Goal: Transaction & Acquisition: Download file/media

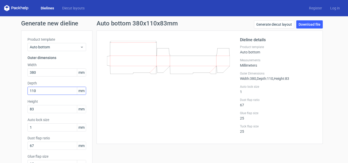
scroll to position [25, 0]
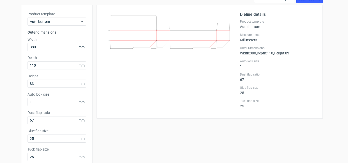
click at [25, 66] on div "Product template Auto bottom Outer dimensions Width 380 mm Depth 110 mm Height …" at bounding box center [56, 88] width 71 height 166
type input "130"
drag, startPoint x: 35, startPoint y: 85, endPoint x: 22, endPoint y: 85, distance: 12.5
click at [22, 85] on div "Product template Auto bottom Outer dimensions Width 380 mm Depth 130 mm Height …" at bounding box center [56, 88] width 71 height 166
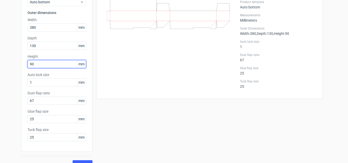
scroll to position [54, 0]
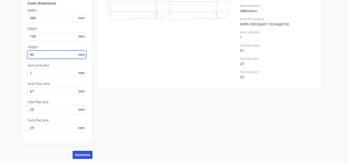
type input "90"
click at [80, 154] on span "Generate" at bounding box center [82, 155] width 15 height 4
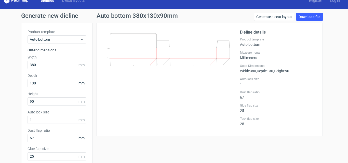
scroll to position [4, 0]
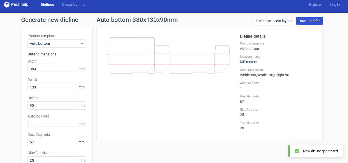
click at [305, 19] on link "Download file" at bounding box center [309, 21] width 26 height 8
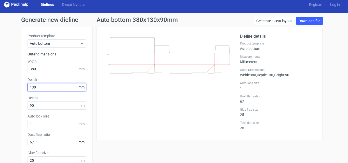
drag, startPoint x: 38, startPoint y: 88, endPoint x: 22, endPoint y: 90, distance: 16.1
click at [22, 90] on div "Product template Auto bottom Outer dimensions Width 380 mm Depth 130 mm Height …" at bounding box center [56, 110] width 71 height 166
type input "145"
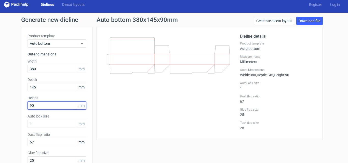
drag, startPoint x: 36, startPoint y: 104, endPoint x: 24, endPoint y: 107, distance: 11.5
click at [24, 107] on div "Product template Auto bottom Outer dimensions Width 380 mm Depth 145 mm Height …" at bounding box center [56, 110] width 71 height 166
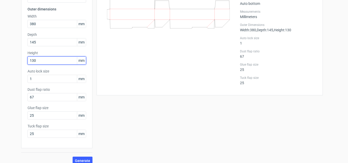
scroll to position [54, 0]
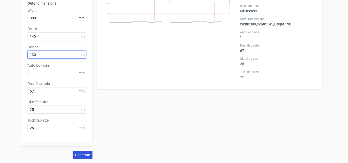
type input "130"
click at [84, 153] on span "Generate" at bounding box center [82, 155] width 15 height 4
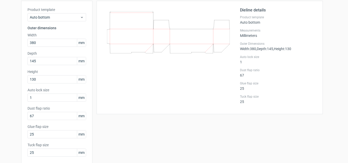
scroll to position [0, 0]
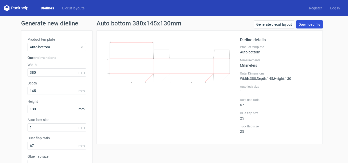
click at [301, 24] on link "Download file" at bounding box center [309, 24] width 26 height 8
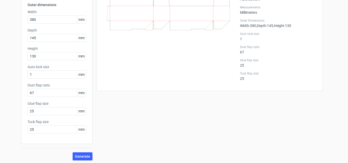
scroll to position [54, 0]
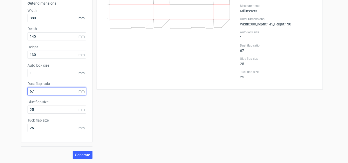
drag, startPoint x: 35, startPoint y: 90, endPoint x: 7, endPoint y: 91, distance: 28.0
click at [7, 91] on div "Generate new dieline Product template Auto bottom Outer dimensions Width 380 mm…" at bounding box center [174, 62] width 348 height 201
type input "3"
type input "83"
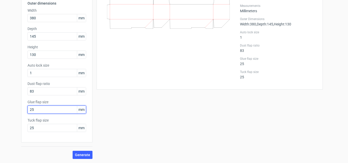
drag, startPoint x: 36, startPoint y: 108, endPoint x: 19, endPoint y: 109, distance: 17.1
click at [21, 109] on div "Product template Auto bottom Outer dimensions Width 380 mm Depth 145 mm Height …" at bounding box center [56, 59] width 71 height 166
type input "30"
click at [87, 151] on button "Generate" at bounding box center [83, 155] width 20 height 8
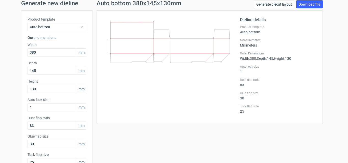
scroll to position [29, 0]
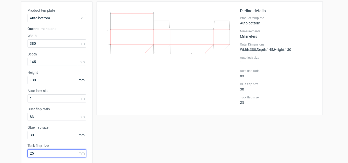
drag, startPoint x: 37, startPoint y: 153, endPoint x: 29, endPoint y: 152, distance: 7.9
click at [28, 153] on input "25" at bounding box center [56, 153] width 59 height 8
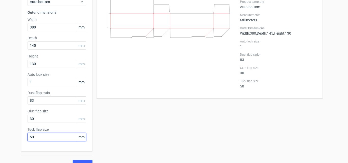
scroll to position [54, 0]
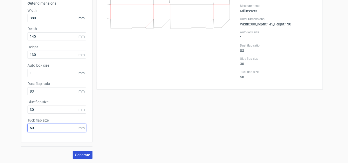
type input "50"
click at [80, 154] on span "Generate" at bounding box center [82, 155] width 15 height 4
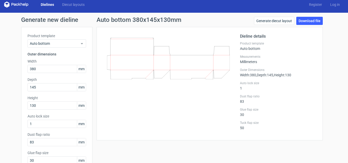
scroll to position [0, 0]
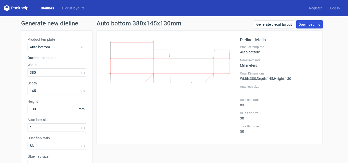
click at [307, 25] on link "Download file" at bounding box center [309, 24] width 26 height 8
